Goal: Task Accomplishment & Management: Manage account settings

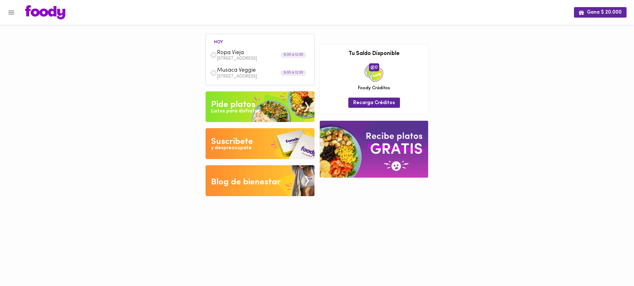
click at [242, 53] on span "Ropa Vieja" at bounding box center [252, 52] width 71 height 7
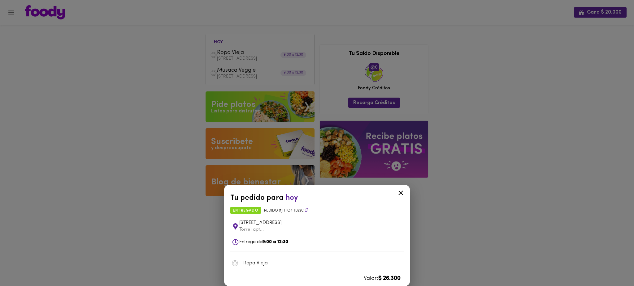
click at [243, 73] on div "Tu pedido para [DATE] entregado Pedido # jHTQ4hB22C [STREET_ADDRESS]... Entrega…" at bounding box center [317, 143] width 634 height 286
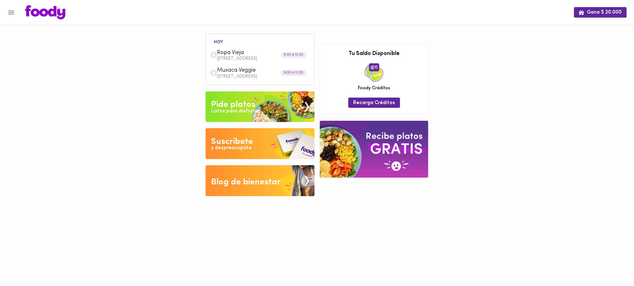
click at [243, 73] on span "Musaca Veggie" at bounding box center [252, 70] width 71 height 7
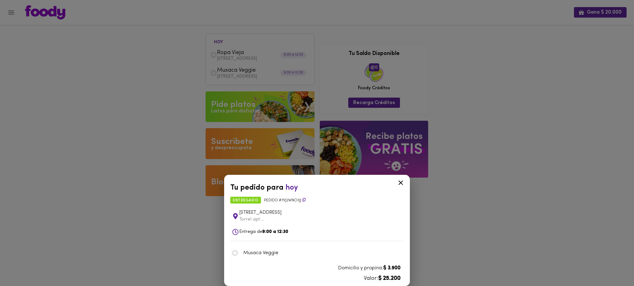
click at [11, 12] on div "Tu pedido para hoy entregado Pedido # 7vJ2WNcHJj Calle 127 87 51 Torre1 apt... …" at bounding box center [317, 143] width 634 height 286
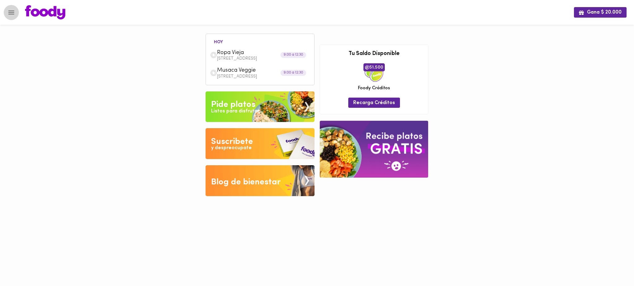
click at [11, 14] on icon "Menu" at bounding box center [11, 13] width 8 height 8
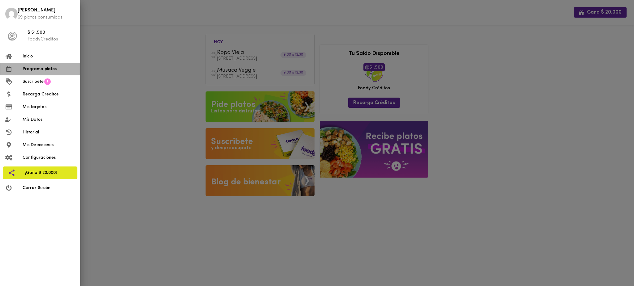
click at [45, 69] on span "Programa platos" at bounding box center [49, 69] width 52 height 6
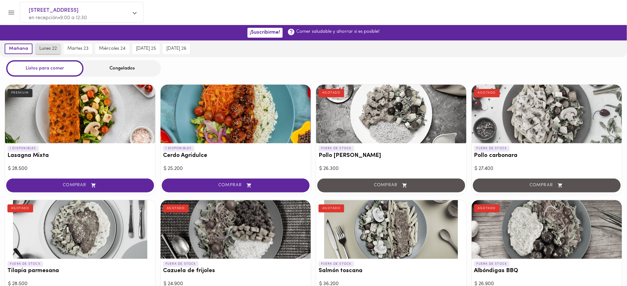
click at [46, 44] on button "lunes 22" at bounding box center [48, 49] width 25 height 11
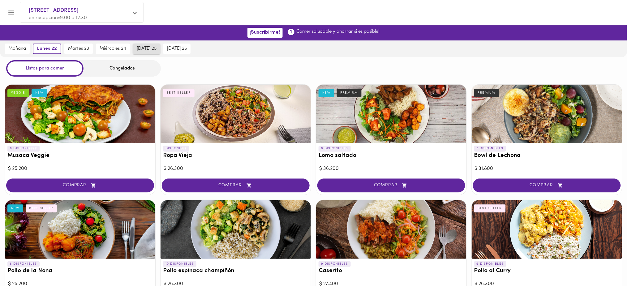
click at [150, 49] on span "jueves 25" at bounding box center [147, 49] width 20 height 6
